Goal: Book appointment/travel/reservation

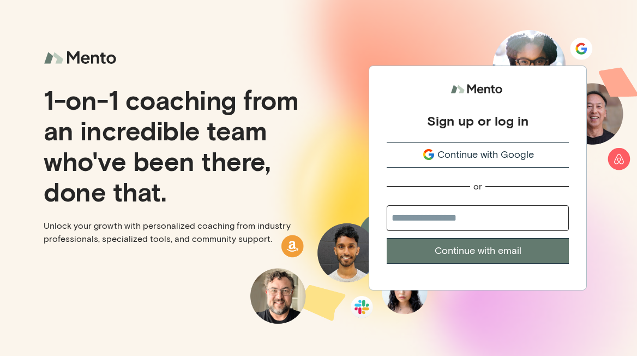
click at [501, 154] on span "Continue with Google" at bounding box center [486, 154] width 97 height 15
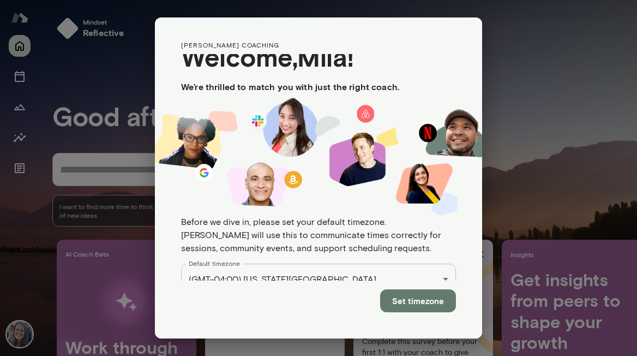
scroll to position [24, 0]
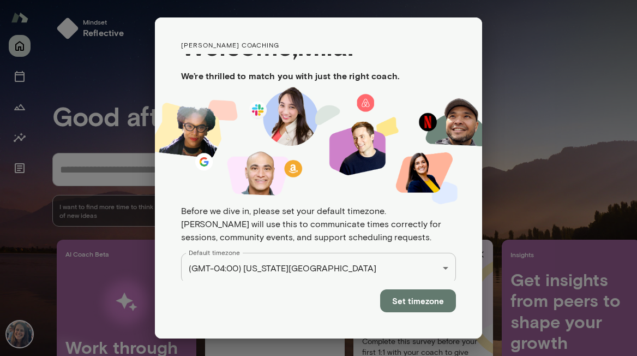
click at [437, 297] on button "Set timezone" at bounding box center [418, 300] width 76 height 23
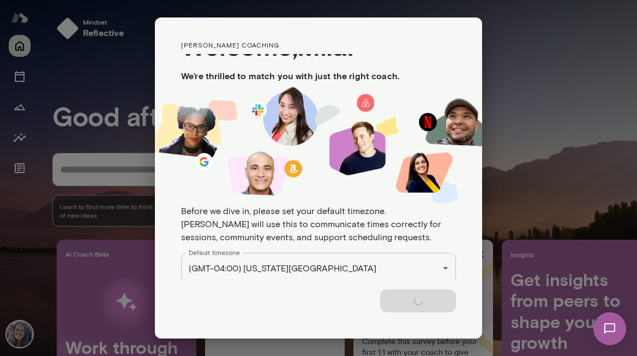
scroll to position [0, 0]
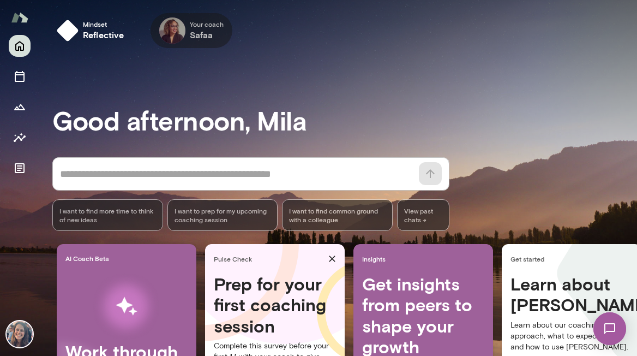
click at [199, 23] on span "Your coach" at bounding box center [207, 24] width 34 height 9
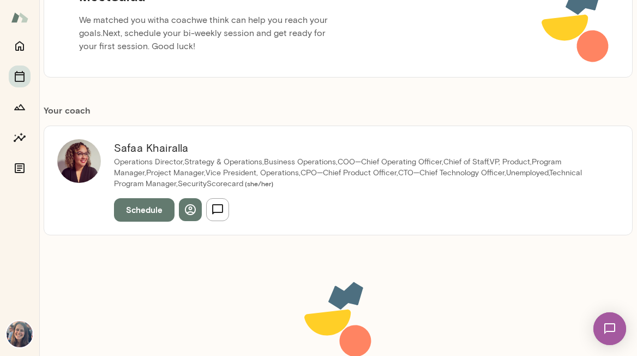
scroll to position [205, 0]
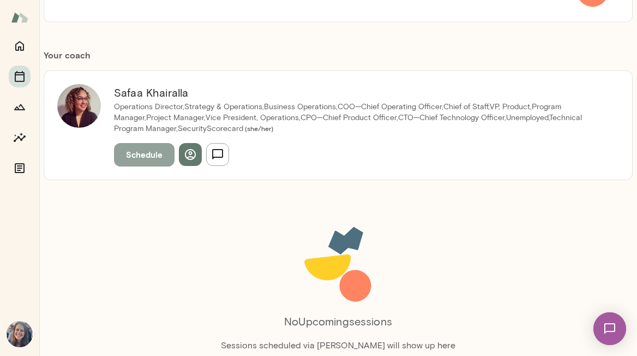
click at [146, 157] on button "Schedule" at bounding box center [144, 154] width 61 height 23
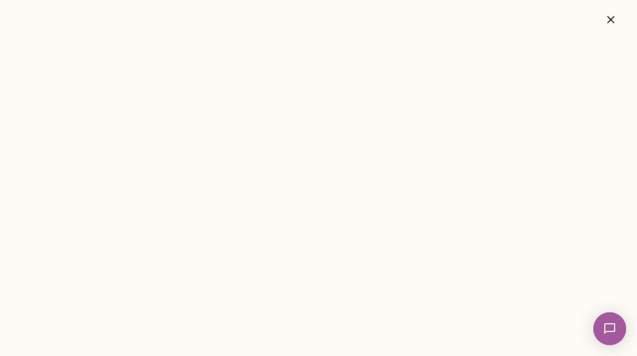
click at [615, 20] on icon "button" at bounding box center [611, 19] width 13 height 13
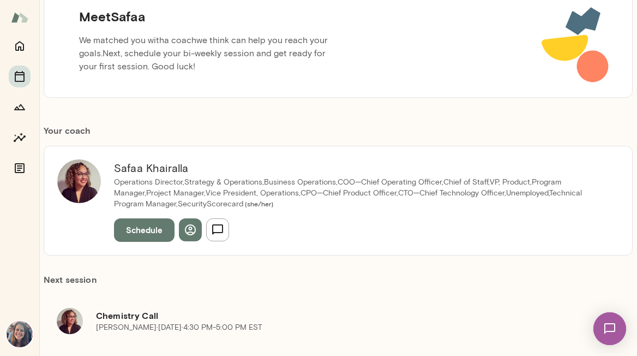
scroll to position [0, 0]
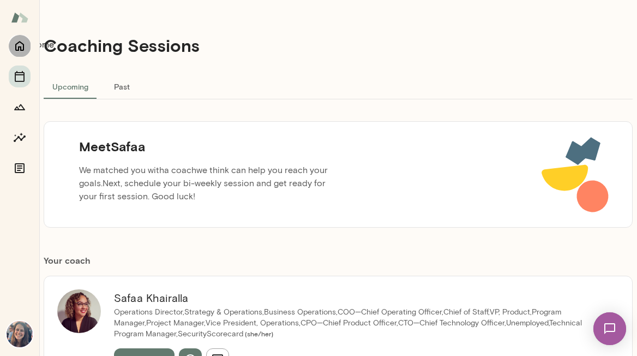
click at [22, 46] on icon "Home" at bounding box center [19, 45] width 13 height 13
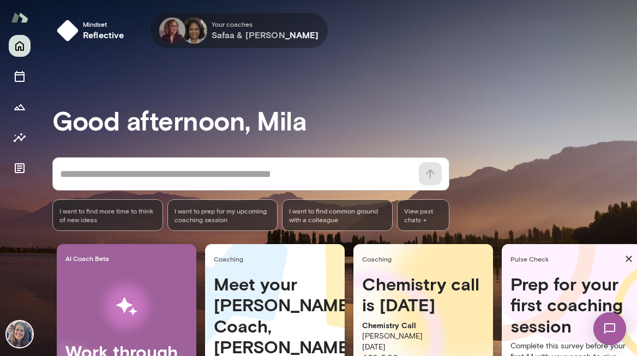
click at [216, 31] on h6 "Safaa & [PERSON_NAME]" at bounding box center [265, 34] width 107 height 13
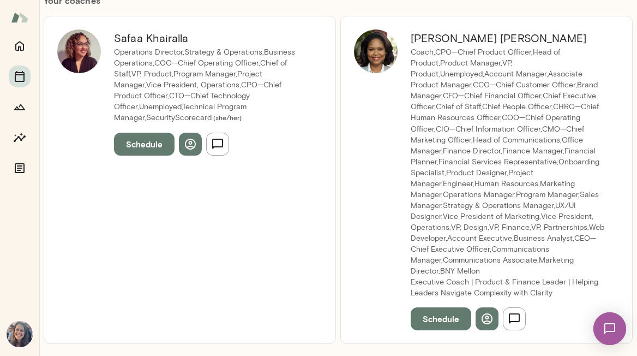
scroll to position [371, 0]
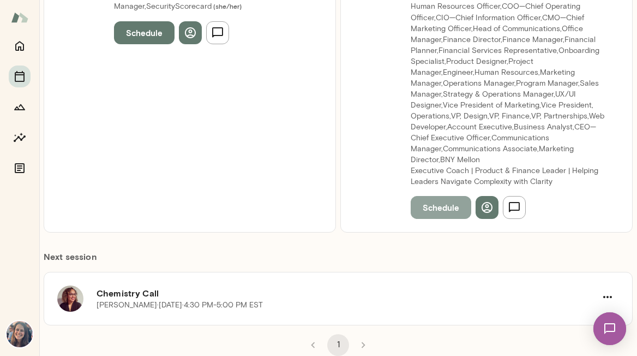
click at [440, 206] on button "Schedule" at bounding box center [441, 207] width 61 height 23
